Goal: Find specific page/section: Find specific page/section

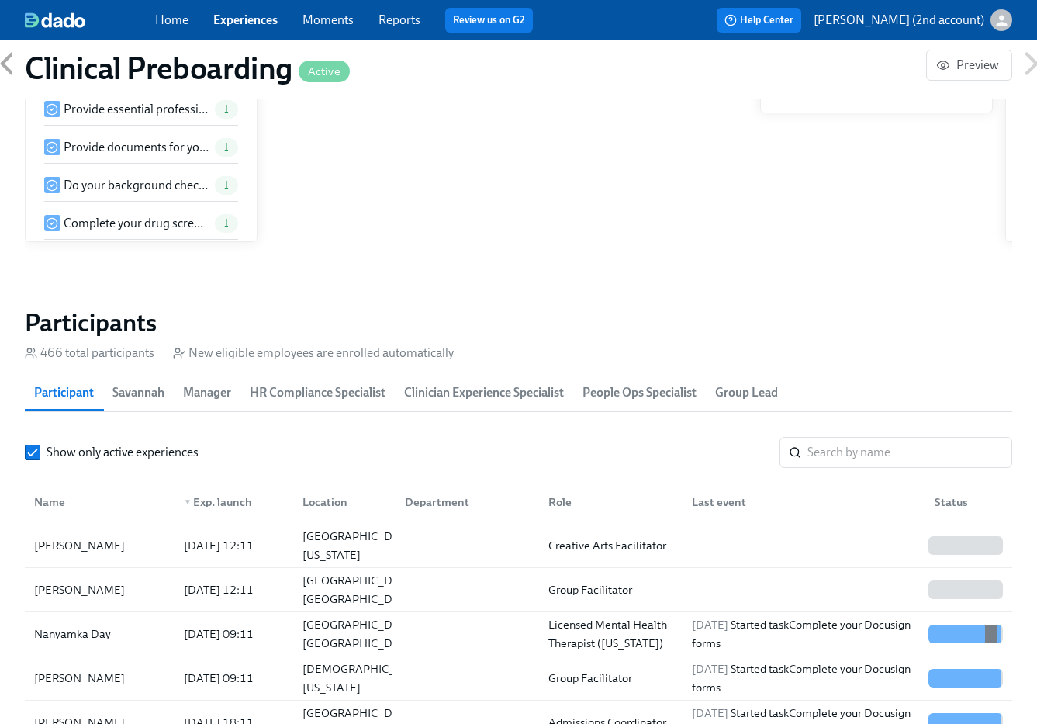
scroll to position [0, 19344]
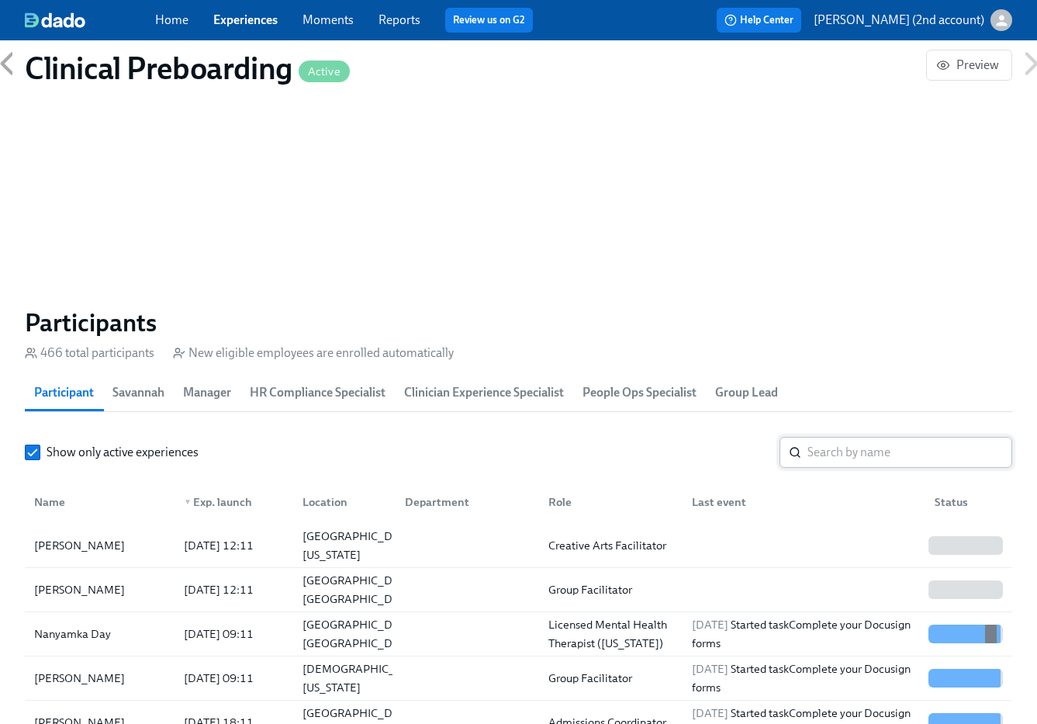
click at [853, 456] on input "search" at bounding box center [909, 452] width 205 height 31
paste input "Ryssel Guzman"
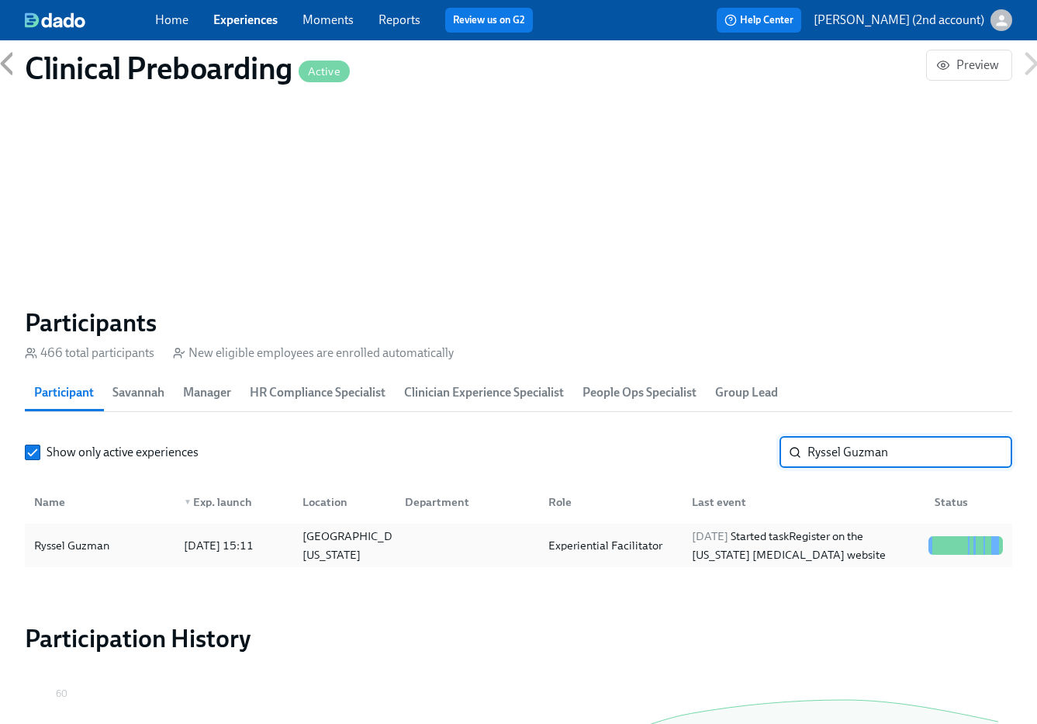
type input "Ryssel Guzman"
click at [534, 547] on div at bounding box center [463, 545] width 143 height 31
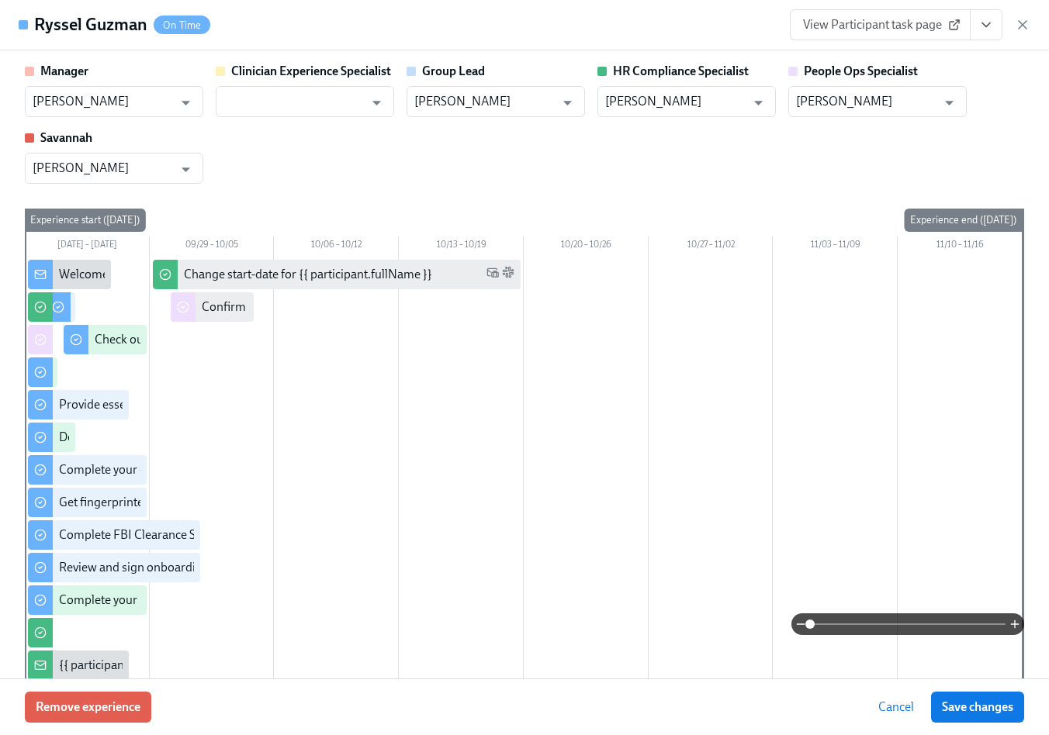
click at [1022, 23] on icon "button" at bounding box center [1022, 25] width 8 height 8
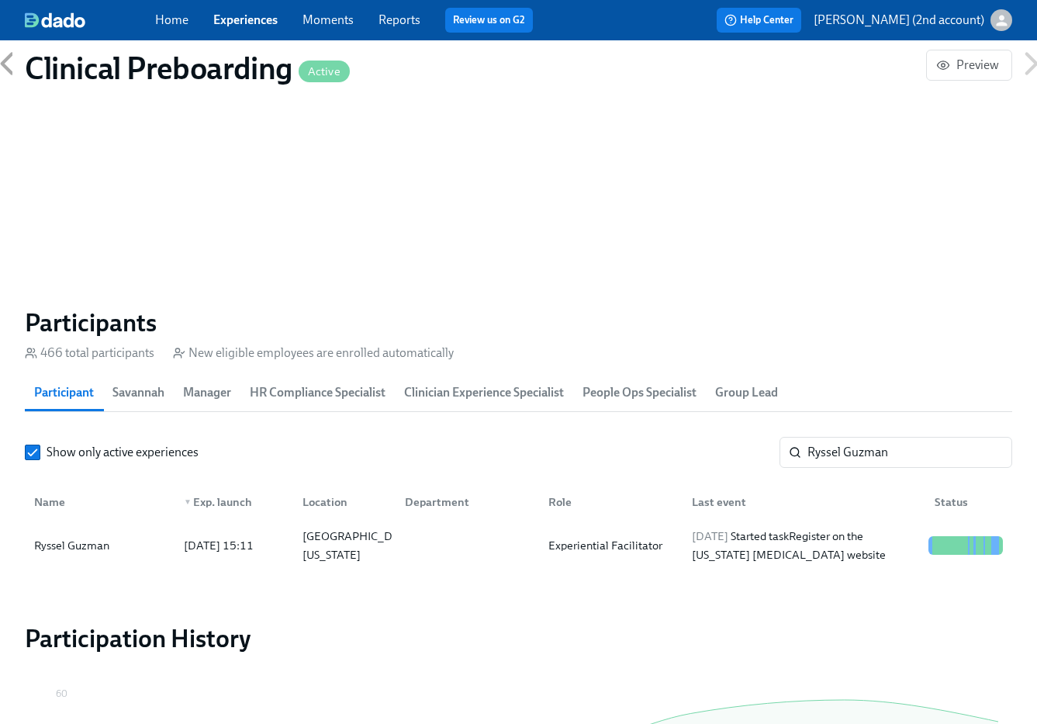
scroll to position [0, 19333]
